Goal: Complete application form

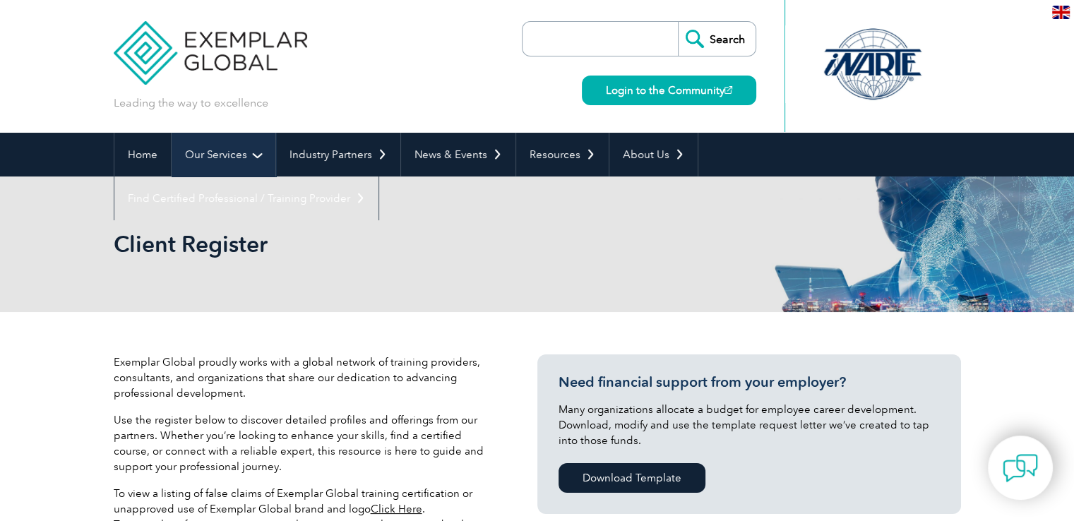
click at [256, 162] on link "Our Services" at bounding box center [224, 155] width 104 height 44
click at [253, 151] on link "Our Services" at bounding box center [224, 155] width 104 height 44
click at [259, 156] on link "Our Services" at bounding box center [224, 155] width 104 height 44
select select "[GEOGRAPHIC_DATA]"
